Goal: Information Seeking & Learning: Learn about a topic

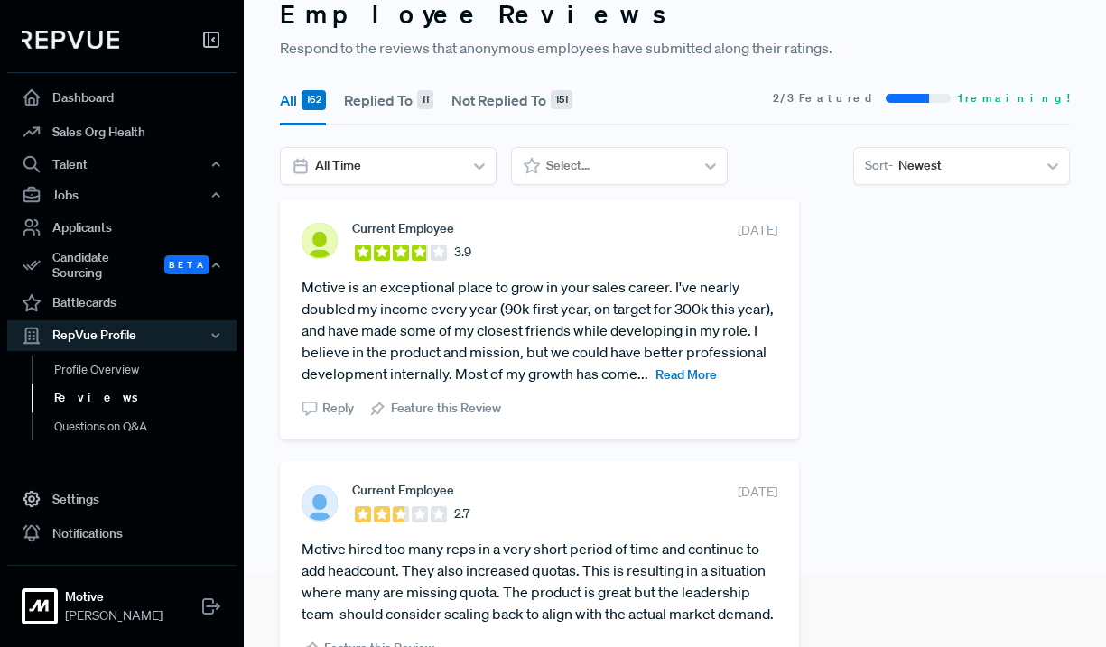
scroll to position [69, 0]
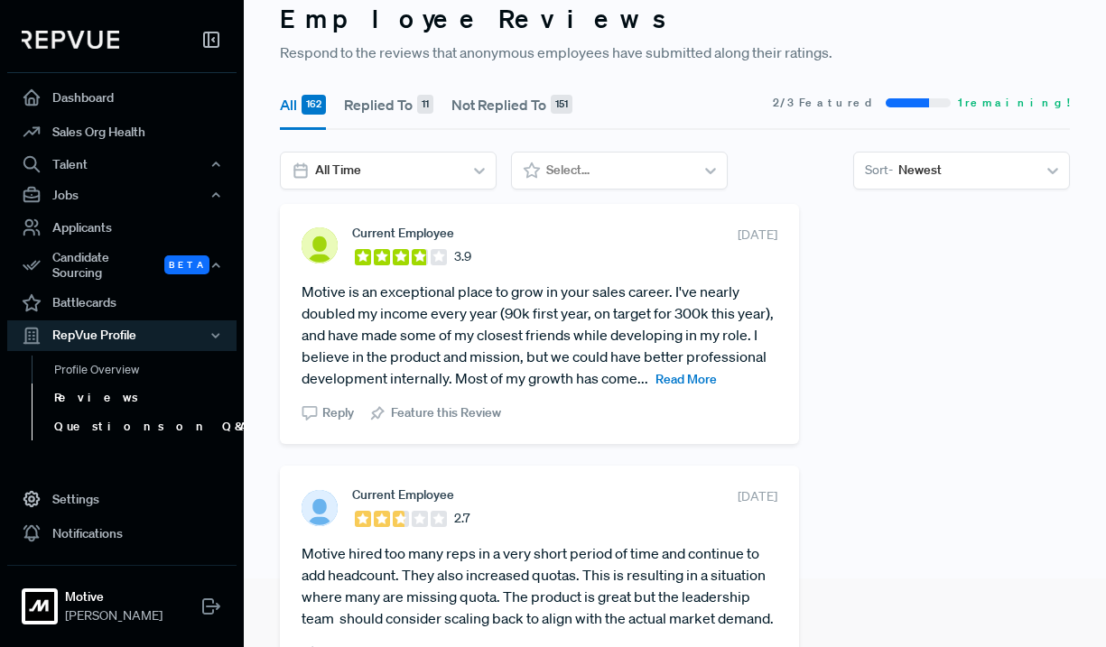
click at [113, 422] on link "Questions on Q&A" at bounding box center [146, 427] width 229 height 29
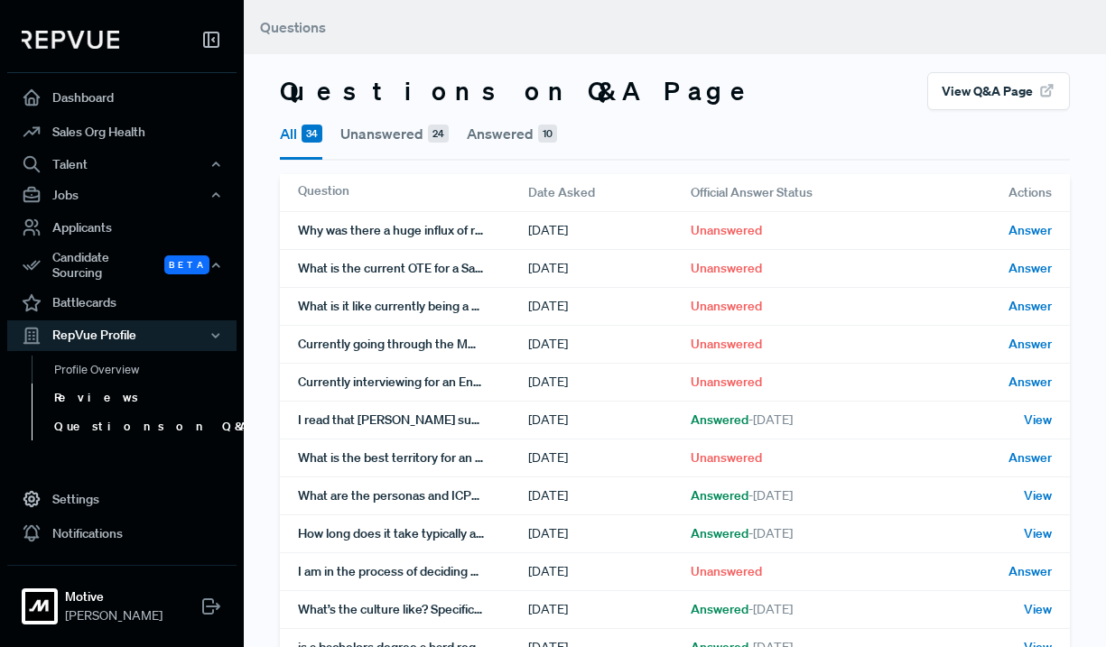
click at [90, 386] on link "Reviews" at bounding box center [146, 398] width 229 height 29
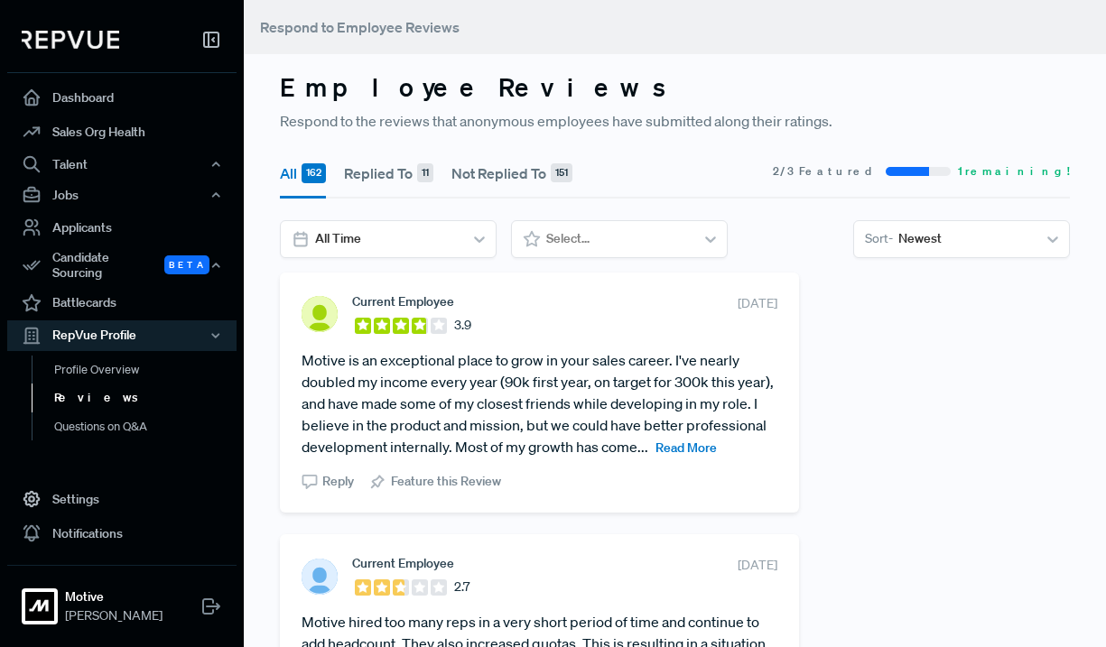
click at [706, 450] on span "Read More" at bounding box center [685, 448] width 61 height 16
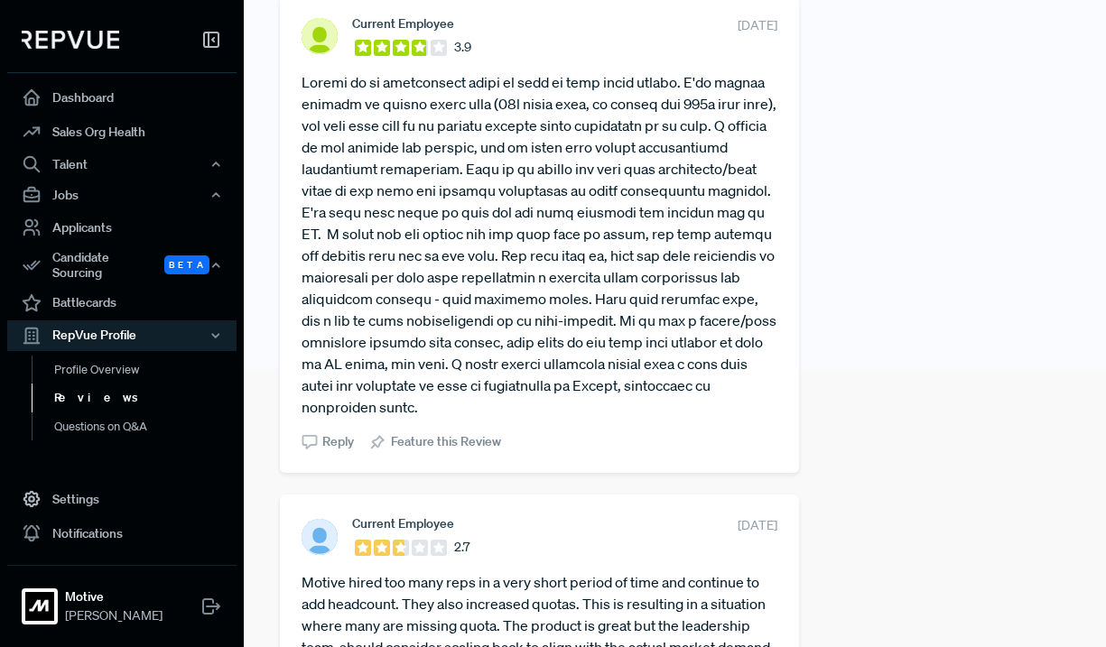
scroll to position [282, 0]
